Goal: Information Seeking & Learning: Check status

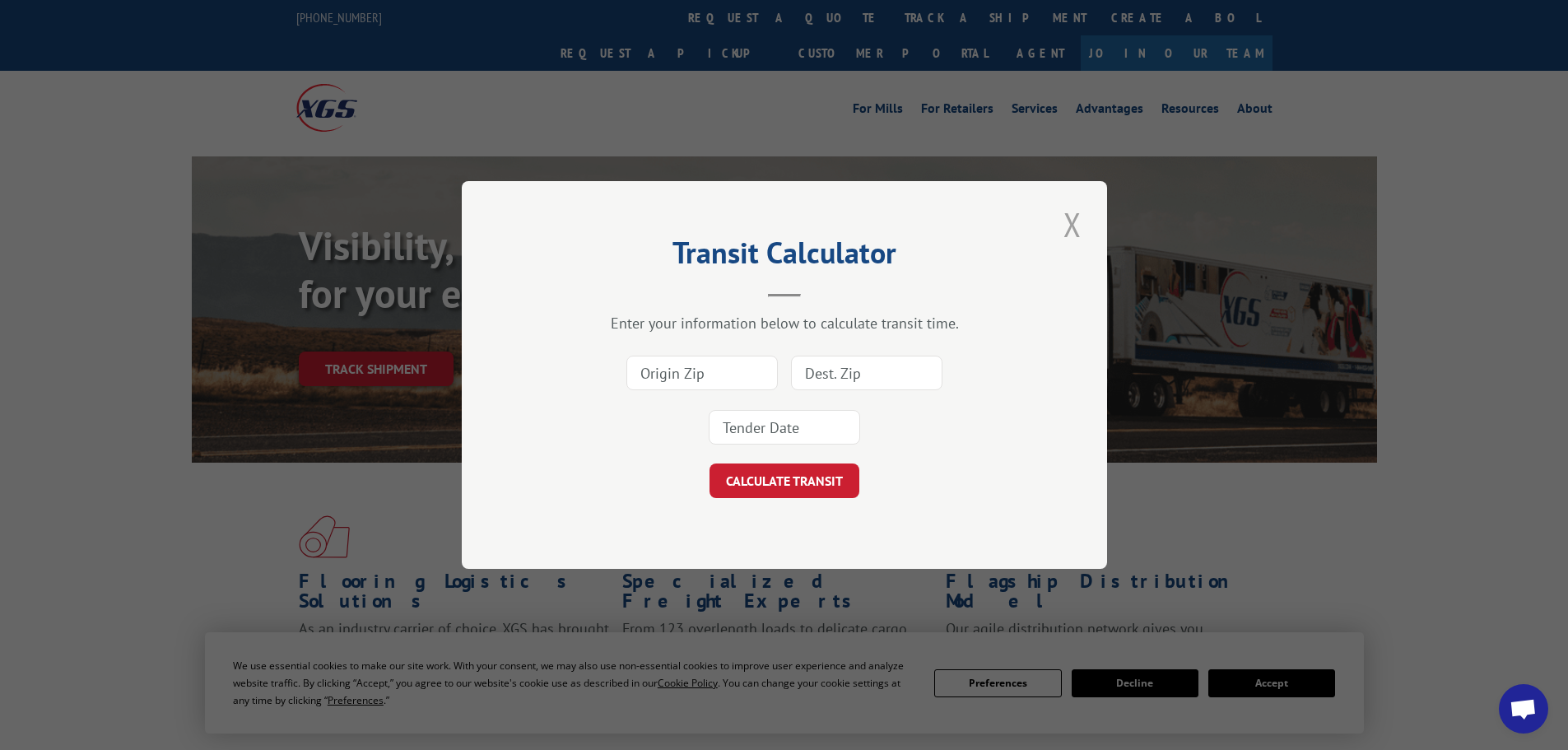
click at [1070, 233] on button "Close modal" at bounding box center [1073, 225] width 28 height 45
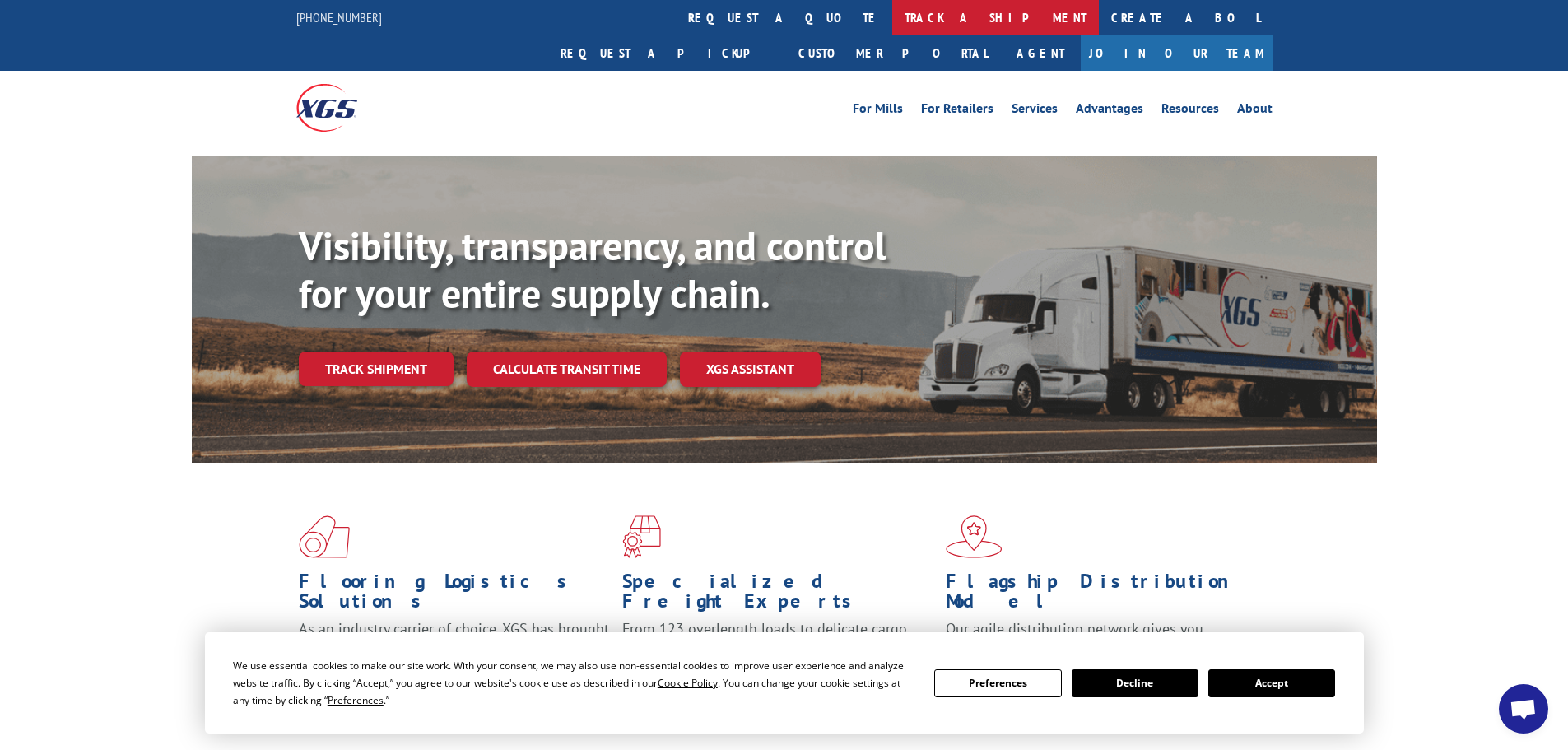
click at [893, 17] on link "track a shipment" at bounding box center [996, 17] width 206 height 35
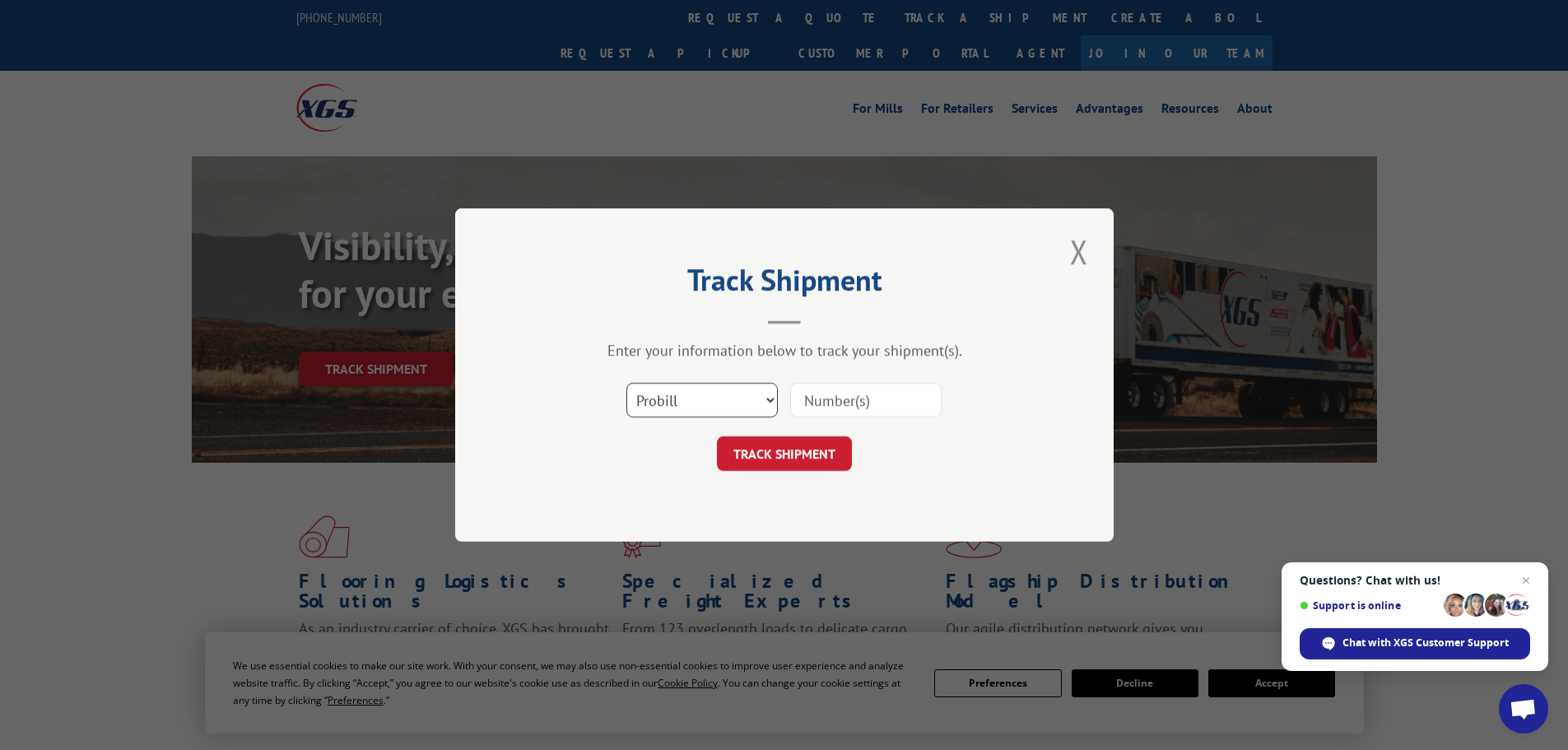
click at [661, 388] on select "Select category... Probill BOL PO" at bounding box center [701, 400] width 151 height 35
select select "po"
click at [626, 383] on select "Select category... Probill BOL PO" at bounding box center [701, 400] width 151 height 35
click at [851, 399] on input at bounding box center [866, 400] width 151 height 35
paste input "13504971"
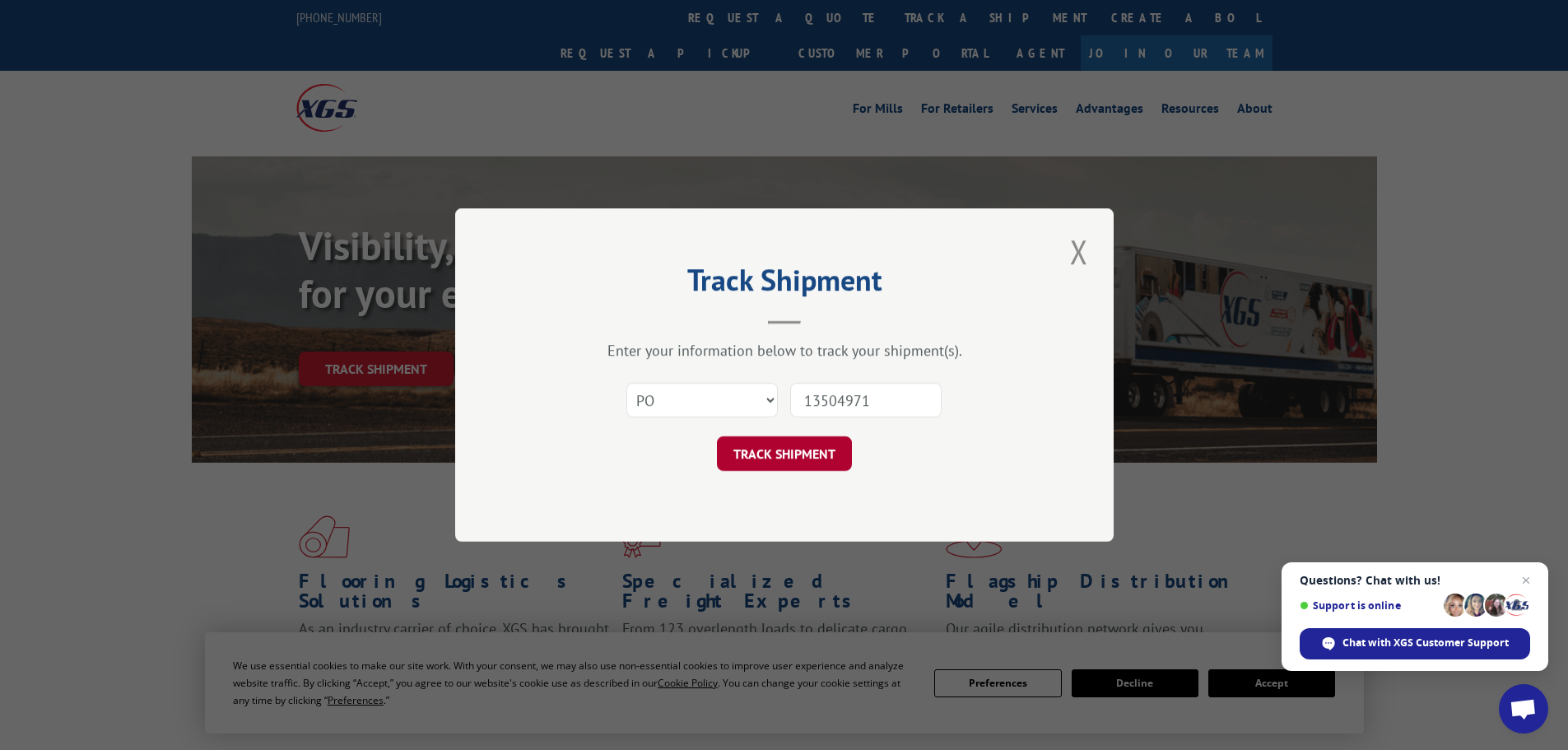
type input "13504971"
click at [781, 441] on button "TRACK SHIPMENT" at bounding box center [784, 454] width 135 height 35
